Goal: Find specific page/section: Find specific page/section

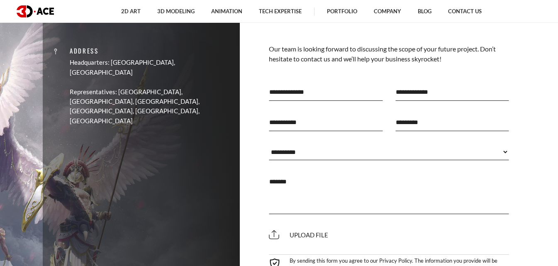
scroll to position [3316, 0]
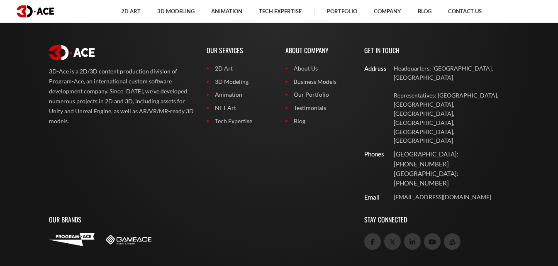
drag, startPoint x: 0, startPoint y: 0, endPoint x: 306, endPoint y: 216, distance: 374.8
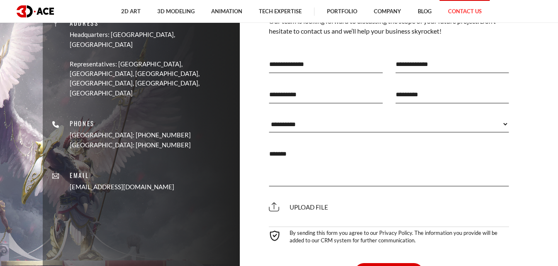
scroll to position [580, 0]
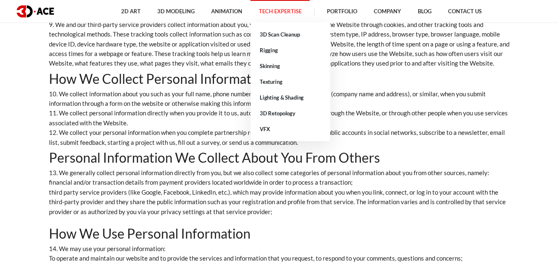
scroll to position [539, 0]
